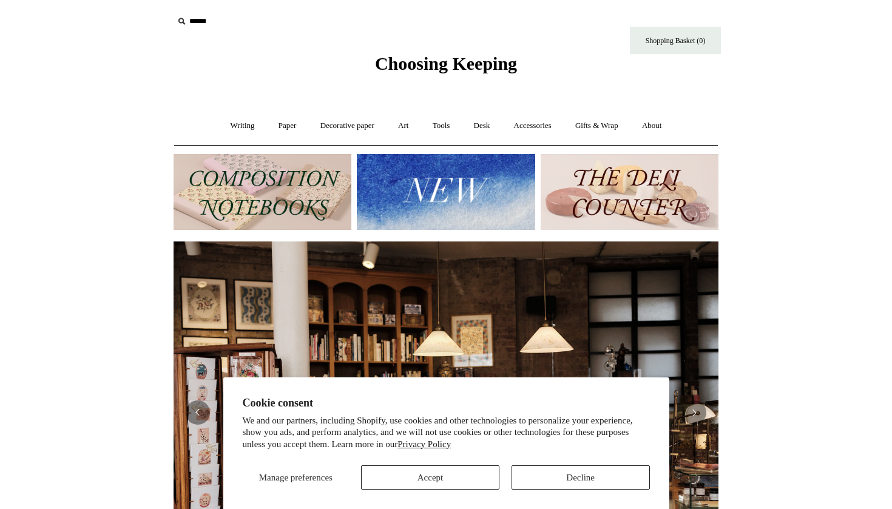
click at [527, 473] on button "Decline" at bounding box center [581, 478] width 138 height 24
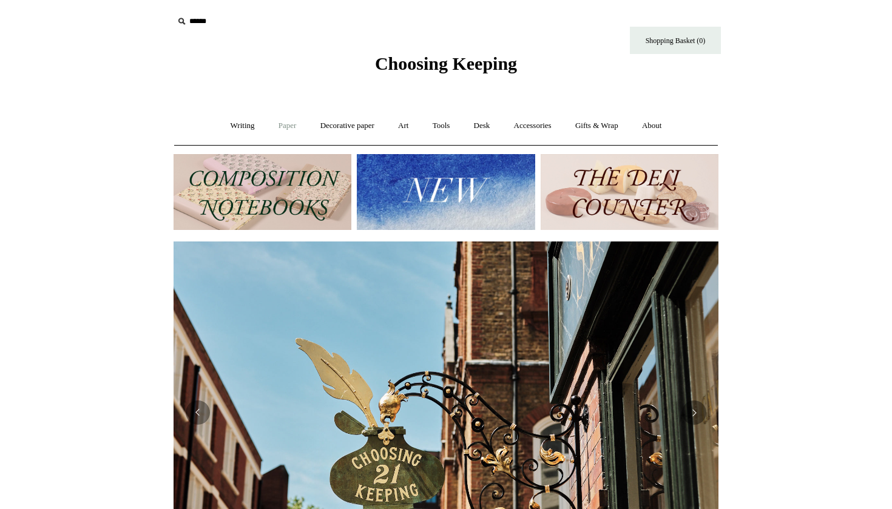
scroll to position [0, 545]
click at [250, 132] on link "Writing +" at bounding box center [243, 126] width 46 height 32
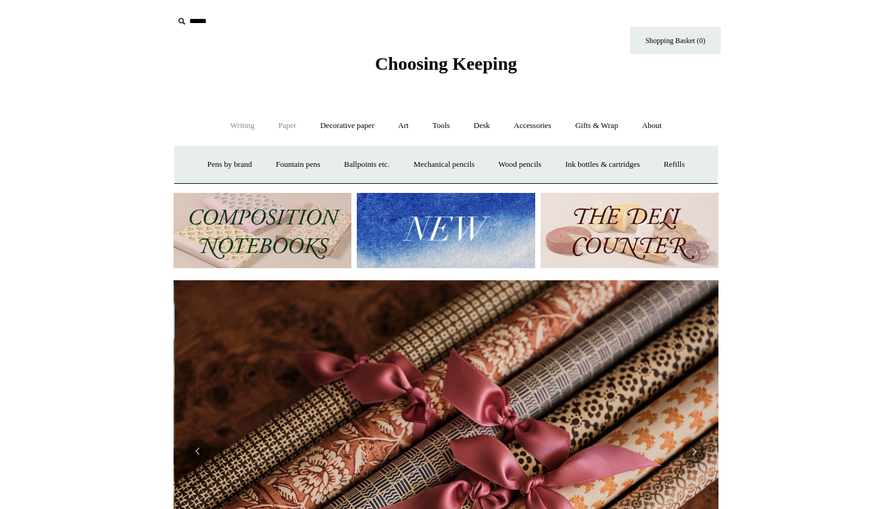
scroll to position [0, 1090]
click at [289, 123] on link "Paper +" at bounding box center [288, 126] width 40 height 32
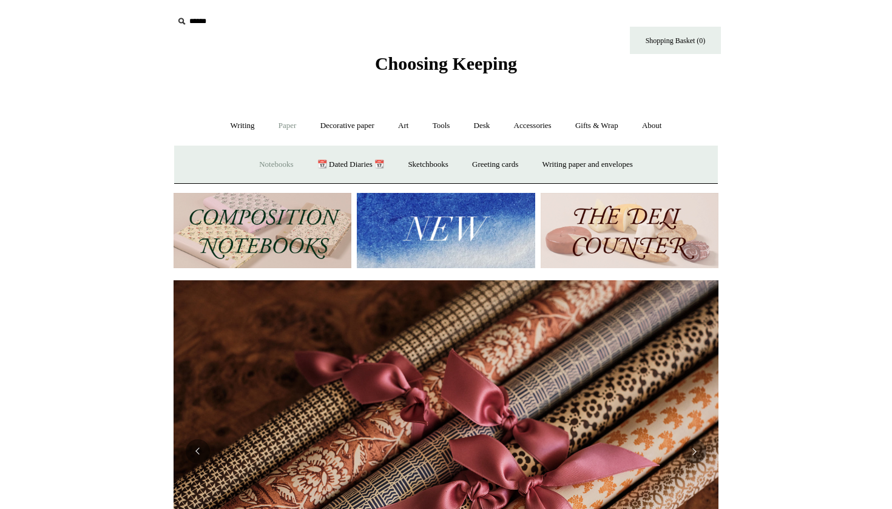
click at [274, 165] on link "Notebooks +" at bounding box center [276, 165] width 56 height 32
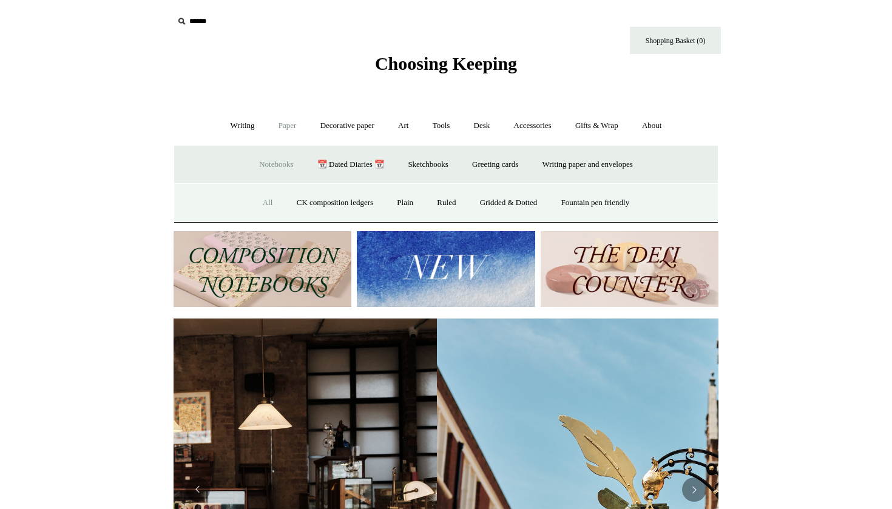
scroll to position [0, 37]
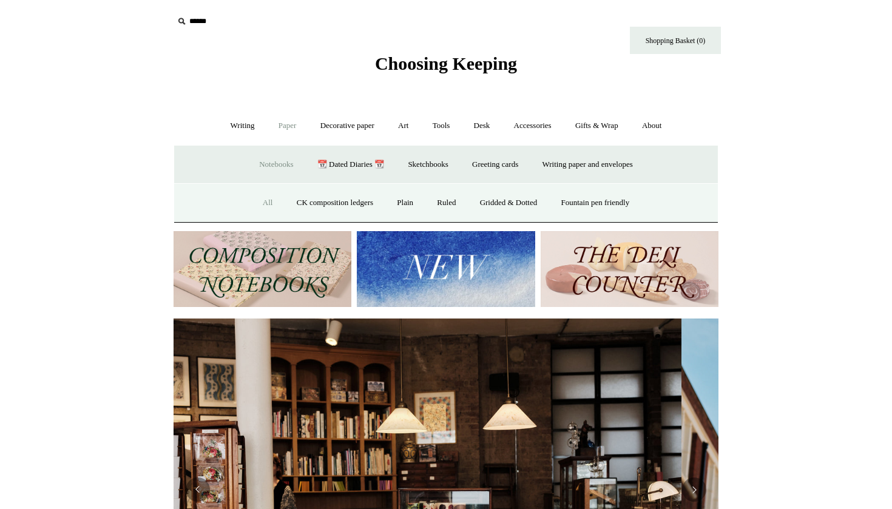
click at [262, 205] on link "All" at bounding box center [268, 203] width 32 height 32
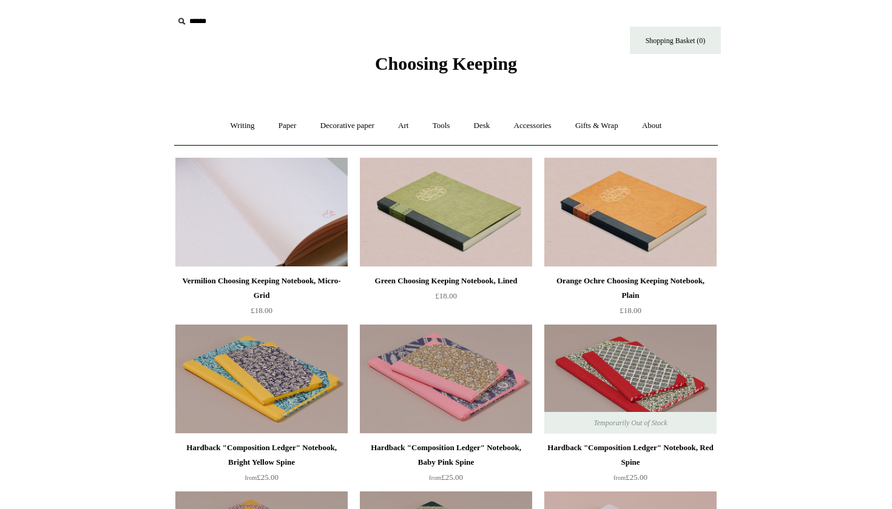
click at [284, 190] on img at bounding box center [261, 212] width 172 height 109
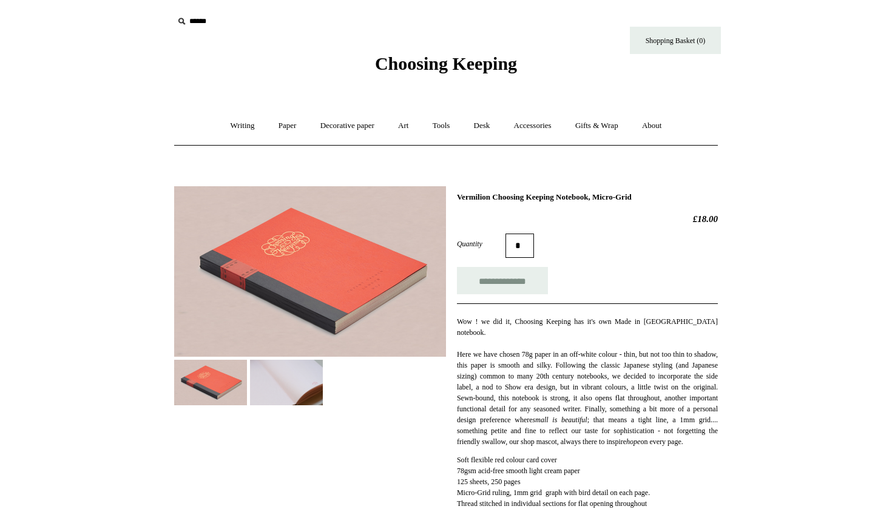
click at [266, 384] on img at bounding box center [286, 383] width 73 height 46
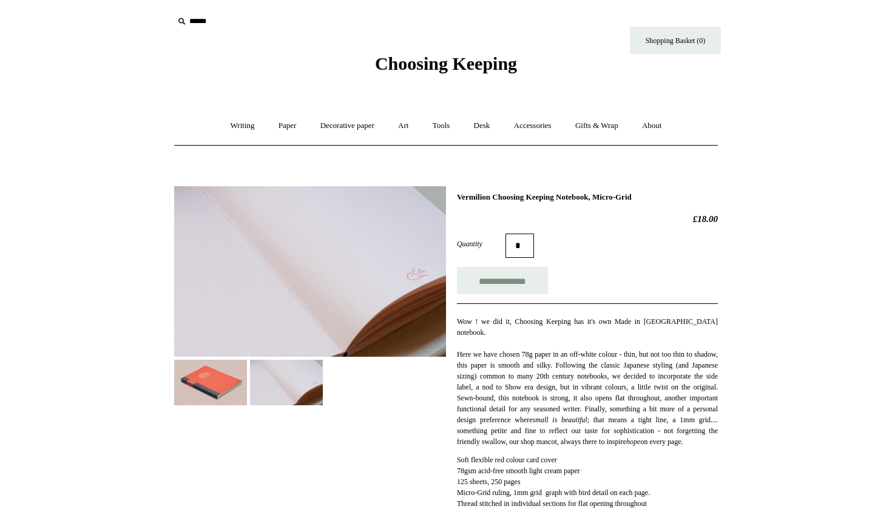
click at [231, 387] on img at bounding box center [210, 383] width 73 height 46
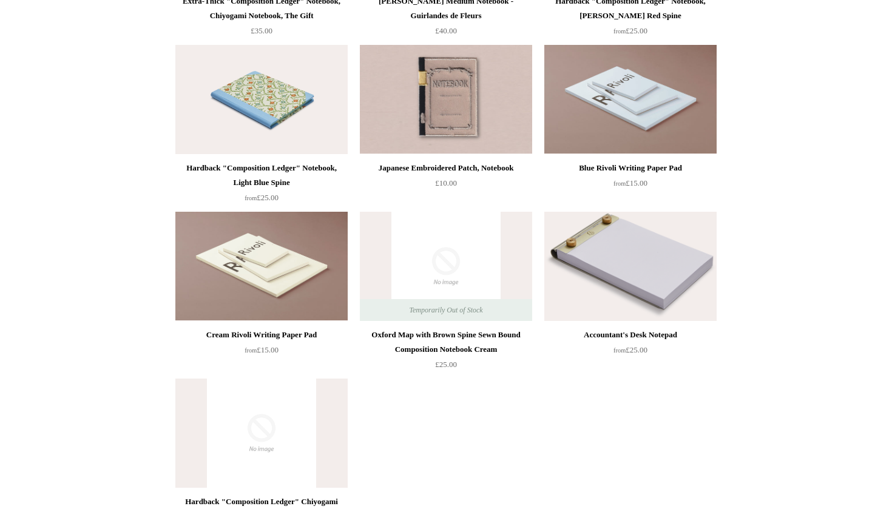
scroll to position [6811, 0]
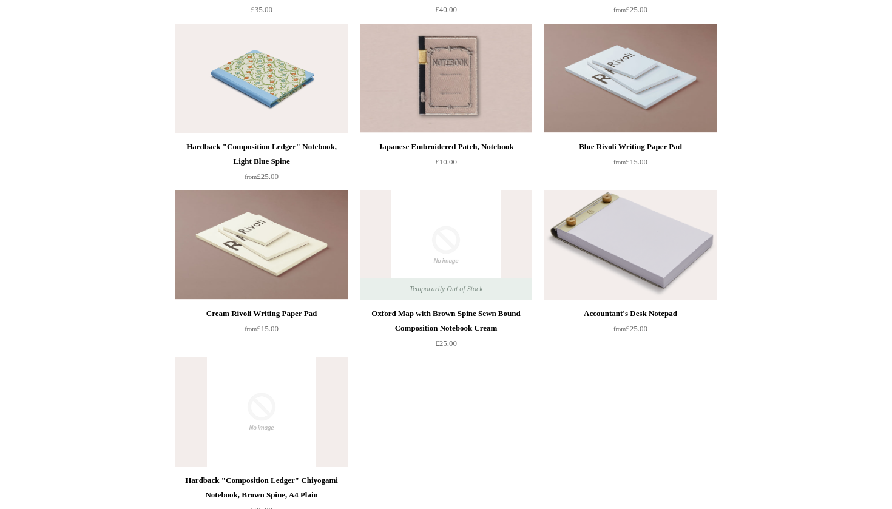
click at [660, 78] on img at bounding box center [630, 78] width 172 height 109
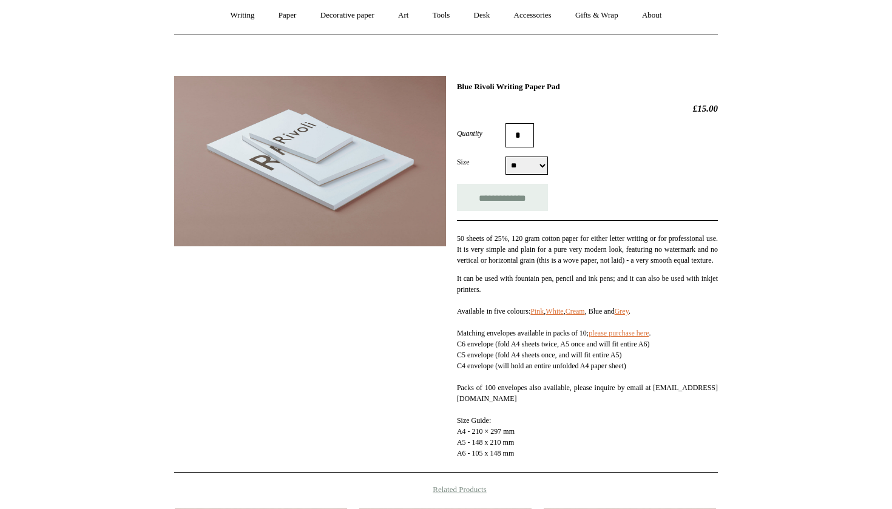
scroll to position [134, 0]
